Goal: Information Seeking & Learning: Learn about a topic

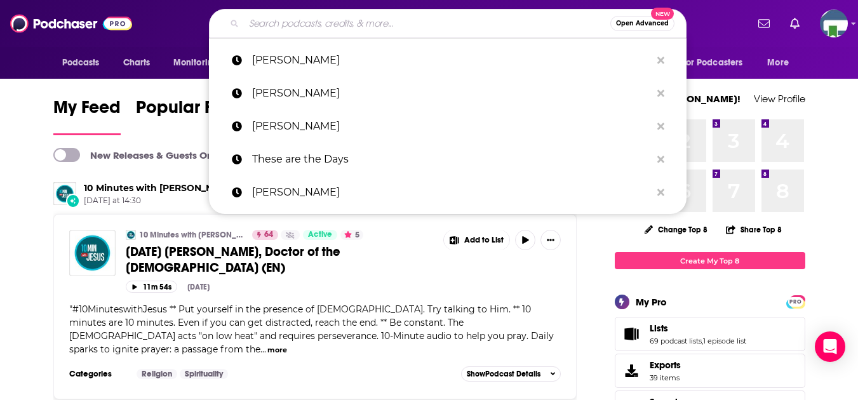
click at [287, 27] on input "Search podcasts, credits, & more..." at bounding box center [427, 23] width 366 height 20
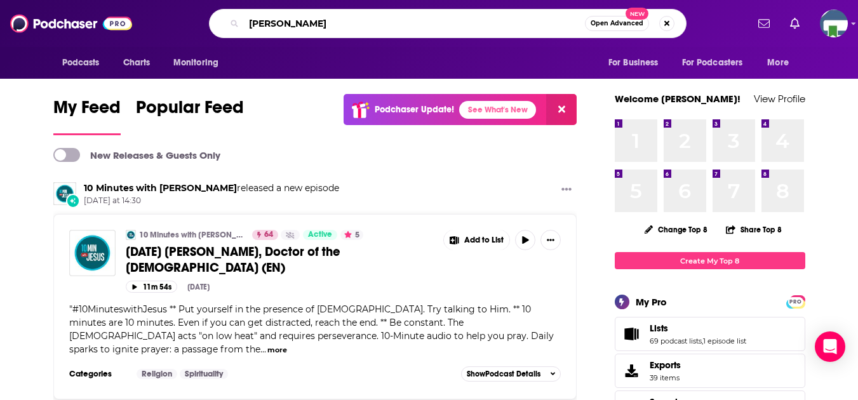
type input "[PERSON_NAME]"
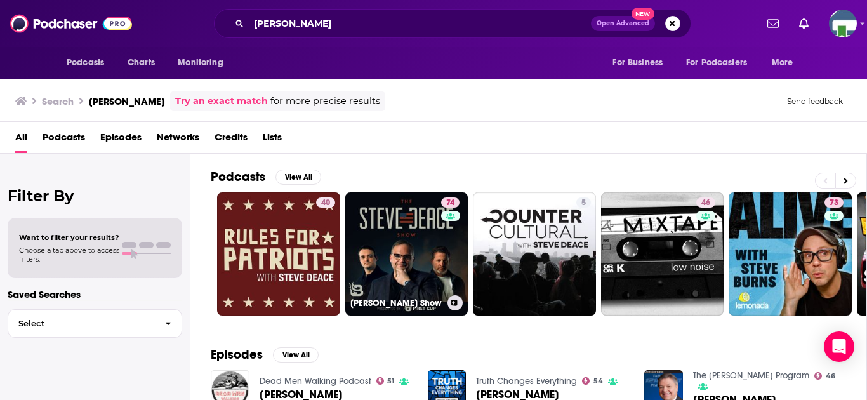
click at [410, 248] on link "74 [PERSON_NAME] Show" at bounding box center [406, 253] width 123 height 123
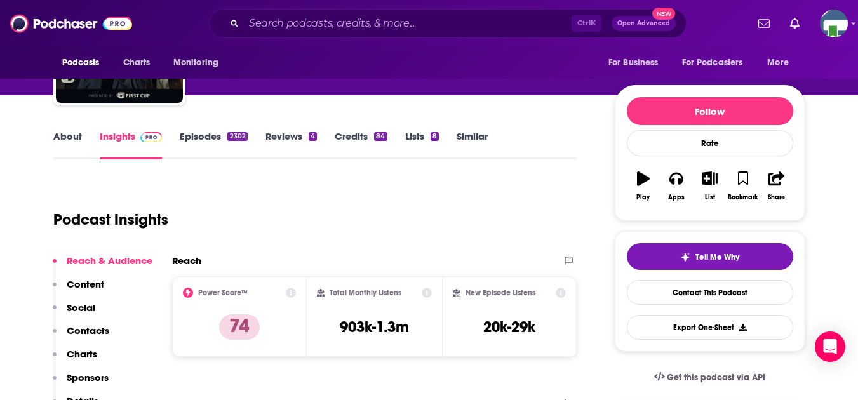
scroll to position [127, 0]
